Goal: Navigation & Orientation: Find specific page/section

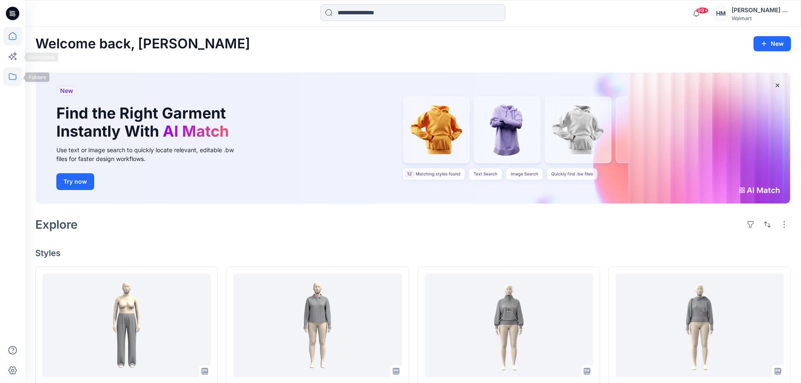
scroll to position [0, 0]
click at [11, 77] on icon at bounding box center [12, 76] width 19 height 19
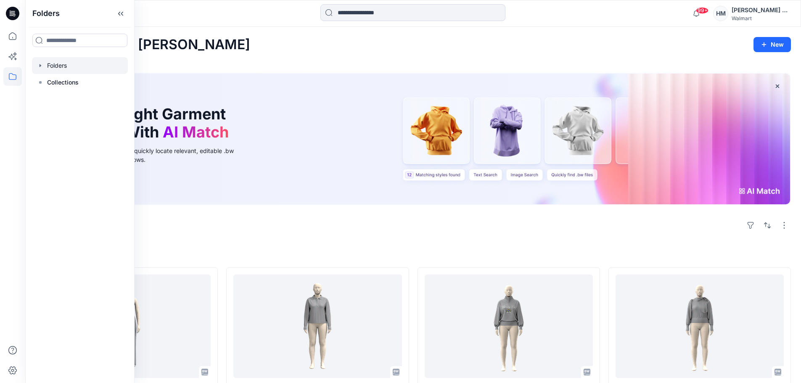
click at [61, 69] on div at bounding box center [80, 65] width 96 height 17
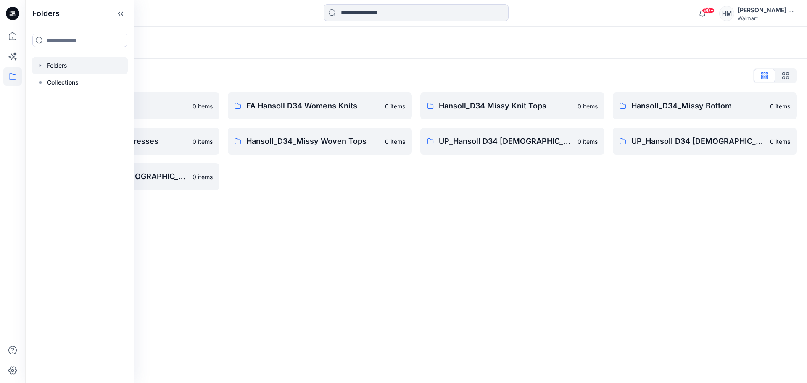
click at [312, 267] on div "Folders Folders List EcoShot Hansoll 0 items Hansoll_D34_Missy Dresses 0 items …" at bounding box center [416, 205] width 782 height 356
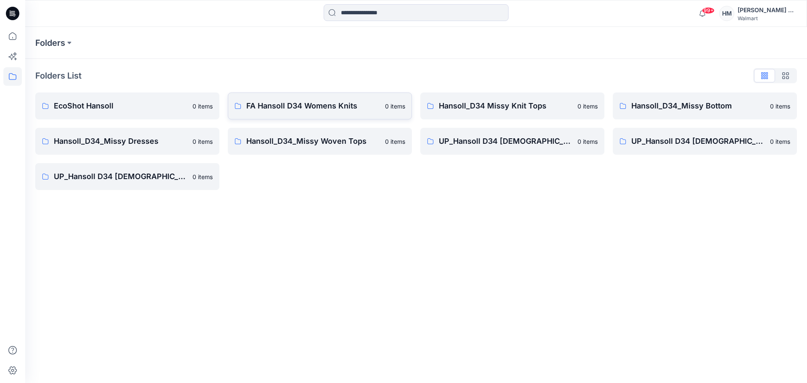
click at [337, 106] on p "FA Hansoll D34 Womens Knits" at bounding box center [313, 106] width 134 height 12
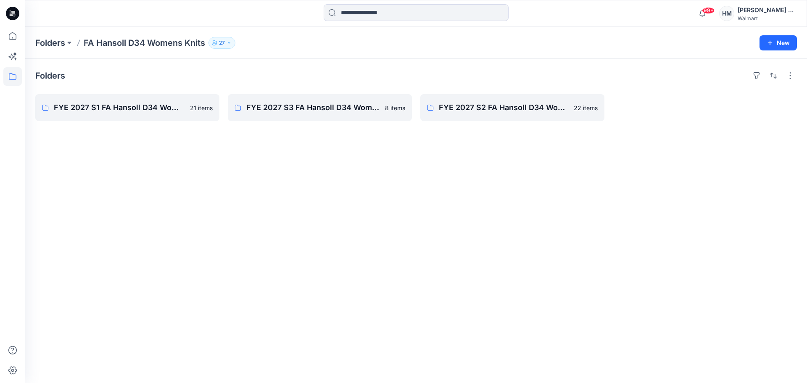
drag, startPoint x: 22, startPoint y: 1, endPoint x: 124, endPoint y: 128, distance: 163.0
click at [126, 174] on div "Folders FYE 2027 S1 FA Hansoll D34 Womens Knits 21 items FYE 2027 S3 FA Hansoll…" at bounding box center [416, 221] width 782 height 324
click at [123, 110] on p "FYE 2027 S1 FA Hansoll D34 Womens Knits" at bounding box center [127, 108] width 146 height 12
click at [335, 106] on p "FYE 2027 S3 FA Hansoll D34 Womens Knits" at bounding box center [319, 108] width 146 height 12
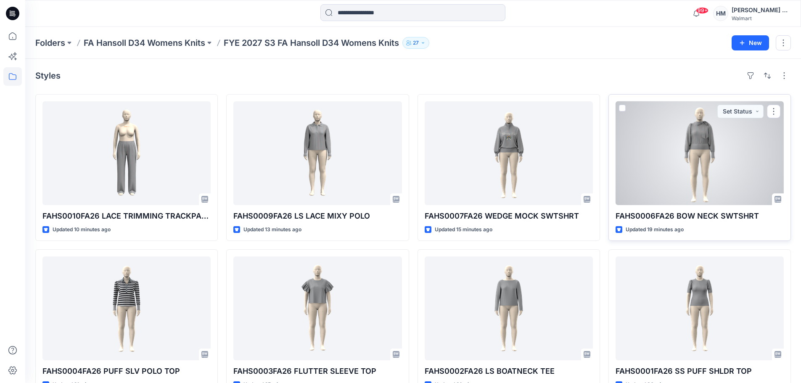
scroll to position [23, 0]
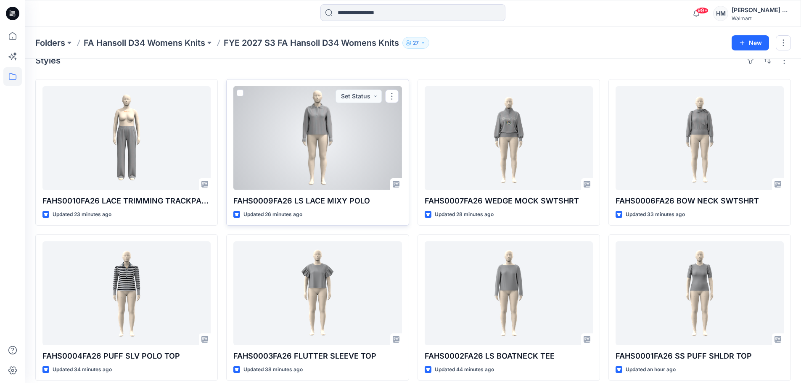
scroll to position [23, 0]
